Goal: Transaction & Acquisition: Obtain resource

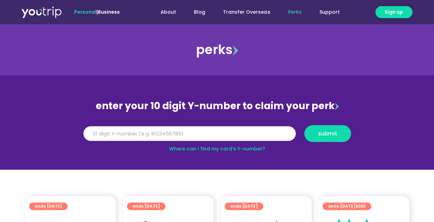
click at [156, 133] on input "Y Number" at bounding box center [189, 133] width 212 height 15
click at [157, 134] on input "Y Number" at bounding box center [189, 133] width 212 height 15
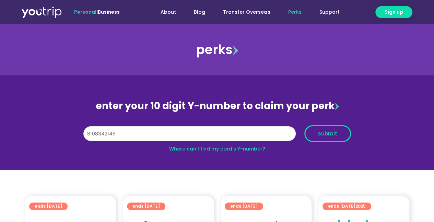
type input "8108342146"
click at [326, 133] on span "submit" at bounding box center [327, 133] width 19 height 5
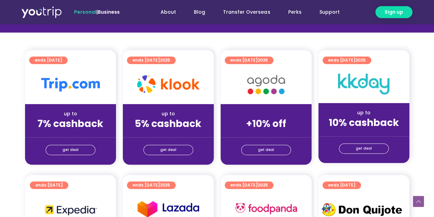
scroll to position [155, 0]
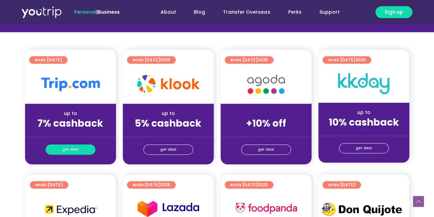
click at [87, 146] on link "get deal" at bounding box center [71, 150] width 50 height 10
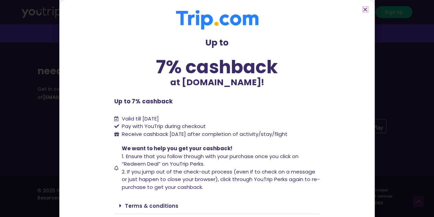
scroll to position [44, 0]
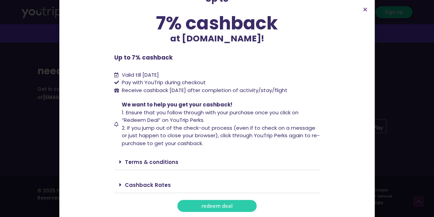
click at [206, 209] on span "redeem deal" at bounding box center [216, 206] width 31 height 5
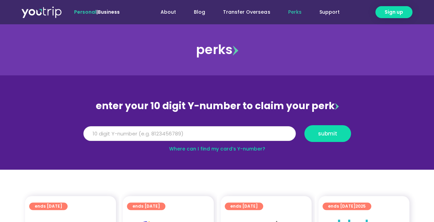
click at [125, 134] on input "Y Number" at bounding box center [189, 133] width 212 height 15
click at [129, 134] on input "Y Number" at bounding box center [189, 133] width 212 height 15
click at [129, 134] on input "8" at bounding box center [189, 133] width 212 height 15
type input "8"
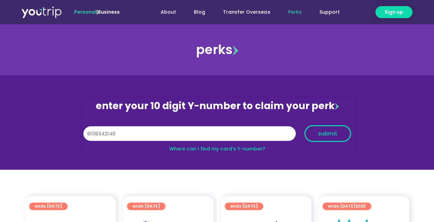
type input "8108342146"
click at [324, 131] on span "submit" at bounding box center [327, 133] width 19 height 5
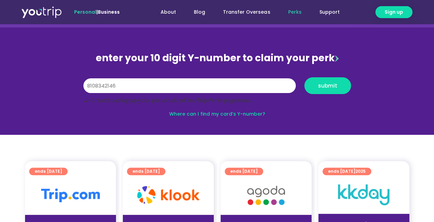
scroll to position [57, 0]
